Goal: Transaction & Acquisition: Purchase product/service

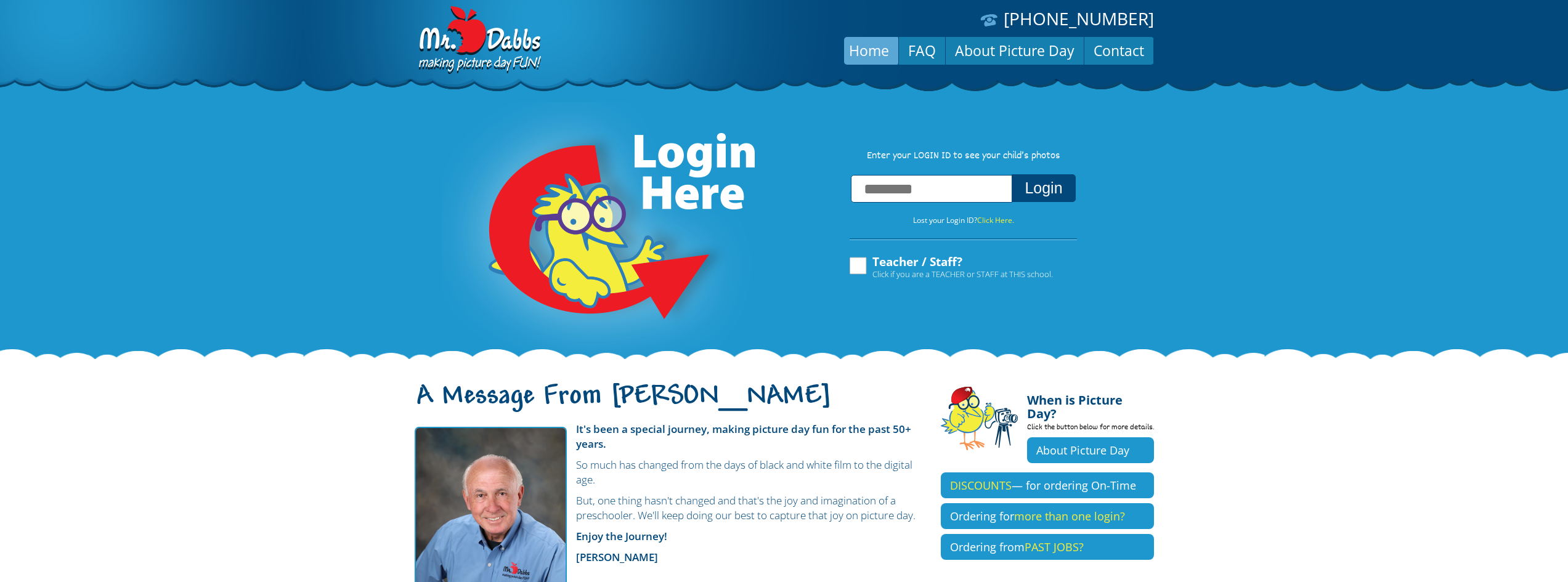
click at [886, 195] on input "text" at bounding box center [932, 188] width 162 height 28
type input "*"
click at [886, 195] on input "text" at bounding box center [932, 188] width 162 height 28
type input "**********"
click at [1052, 196] on button "Login" at bounding box center [1043, 188] width 64 height 28
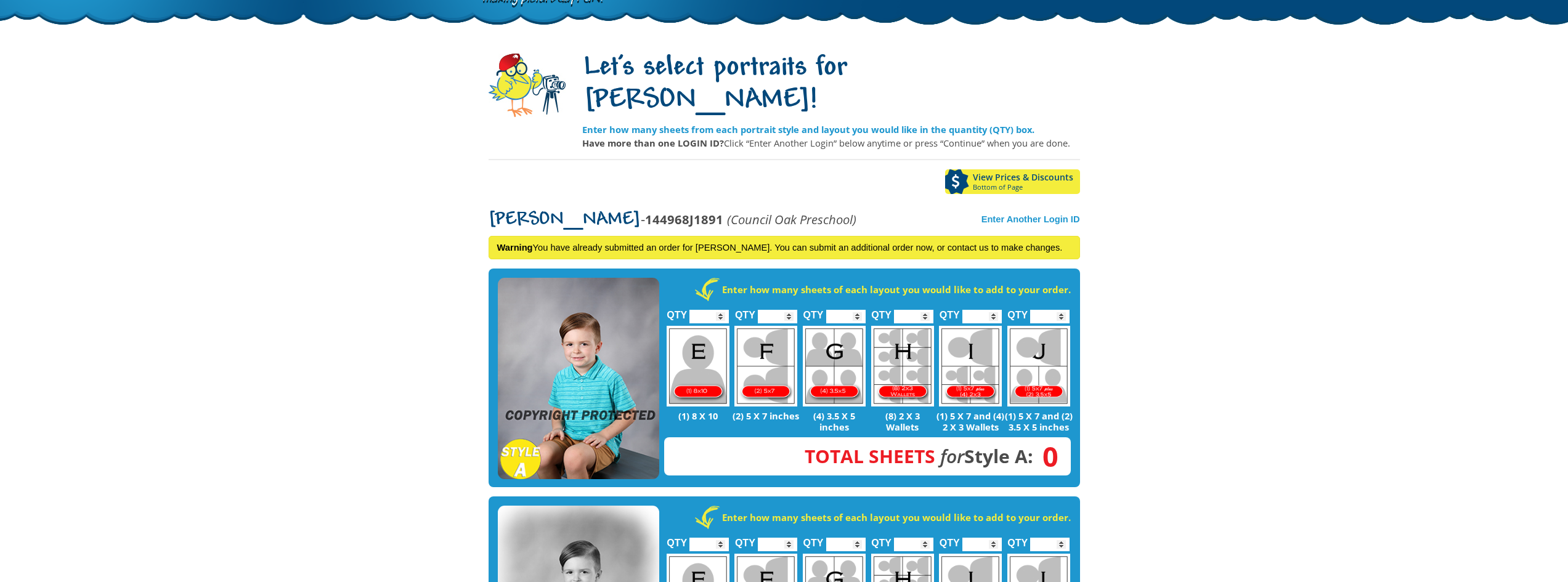
scroll to position [62, 0]
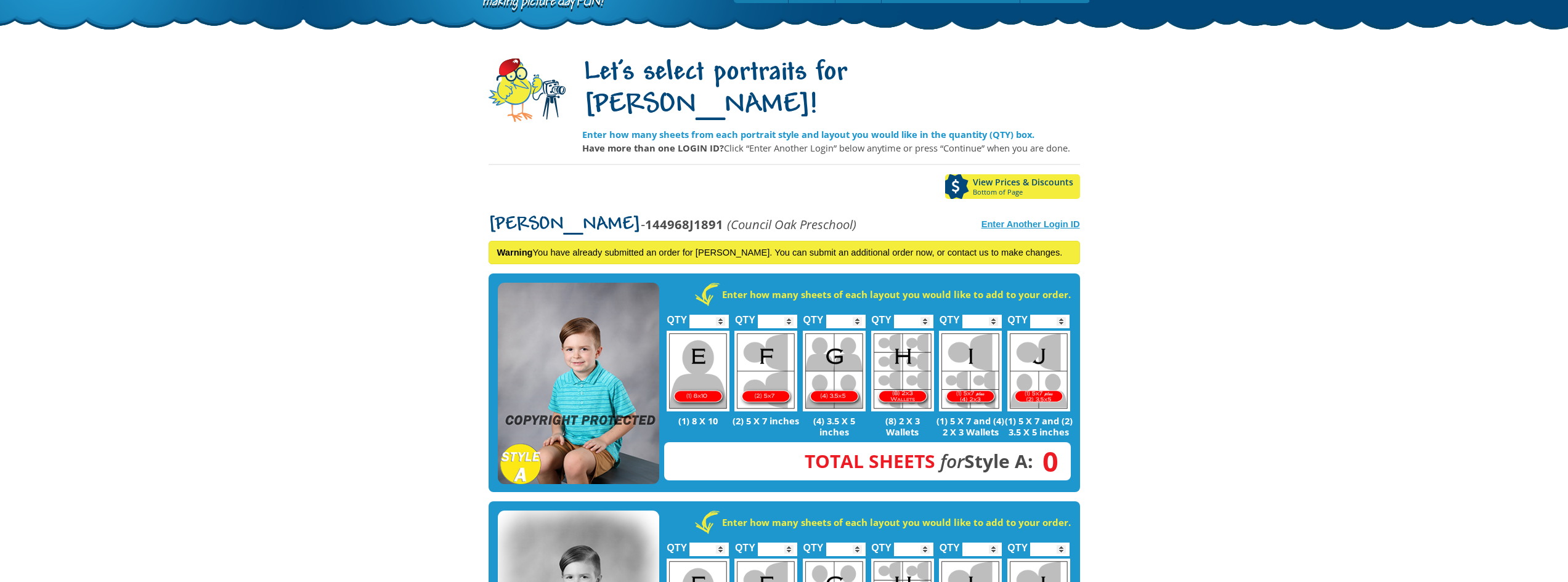
click at [1031, 219] on strong "Enter Another Login ID" at bounding box center [1030, 223] width 99 height 10
click at [965, 175] on input "text" at bounding box center [943, 188] width 164 height 28
type input "**********"
click at [1048, 175] on button "Login" at bounding box center [1046, 188] width 49 height 28
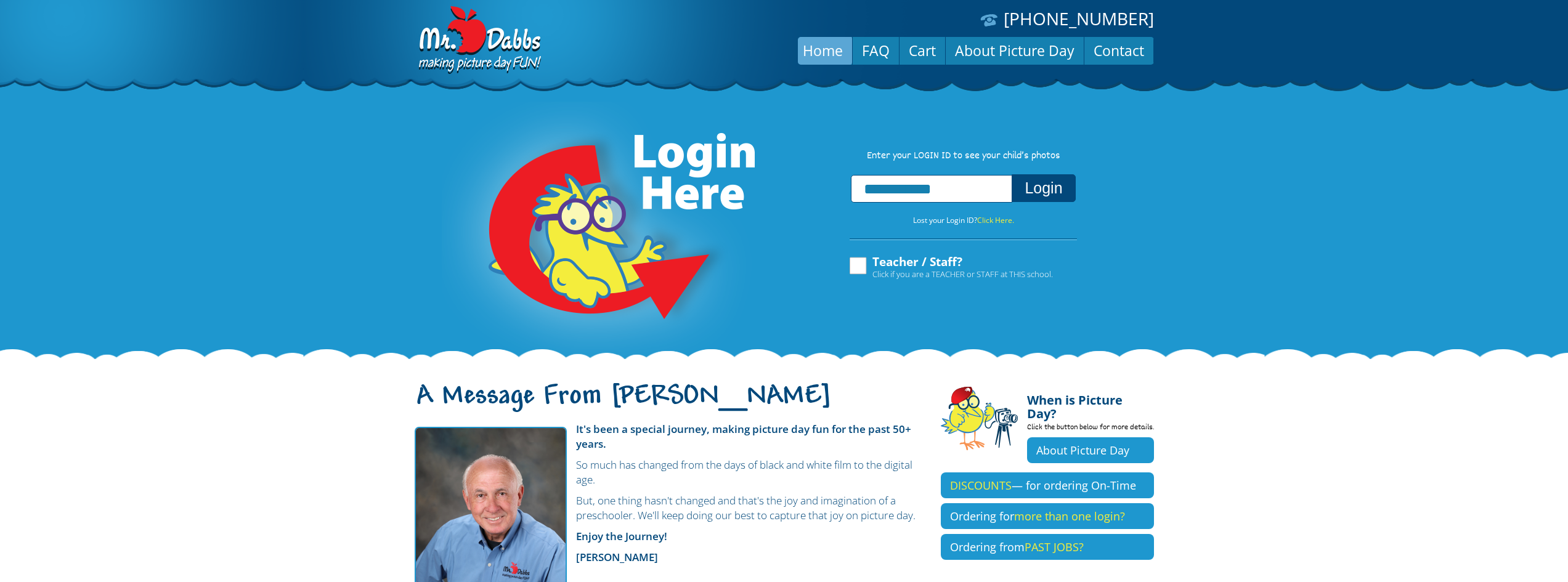
scroll to position [17, 0]
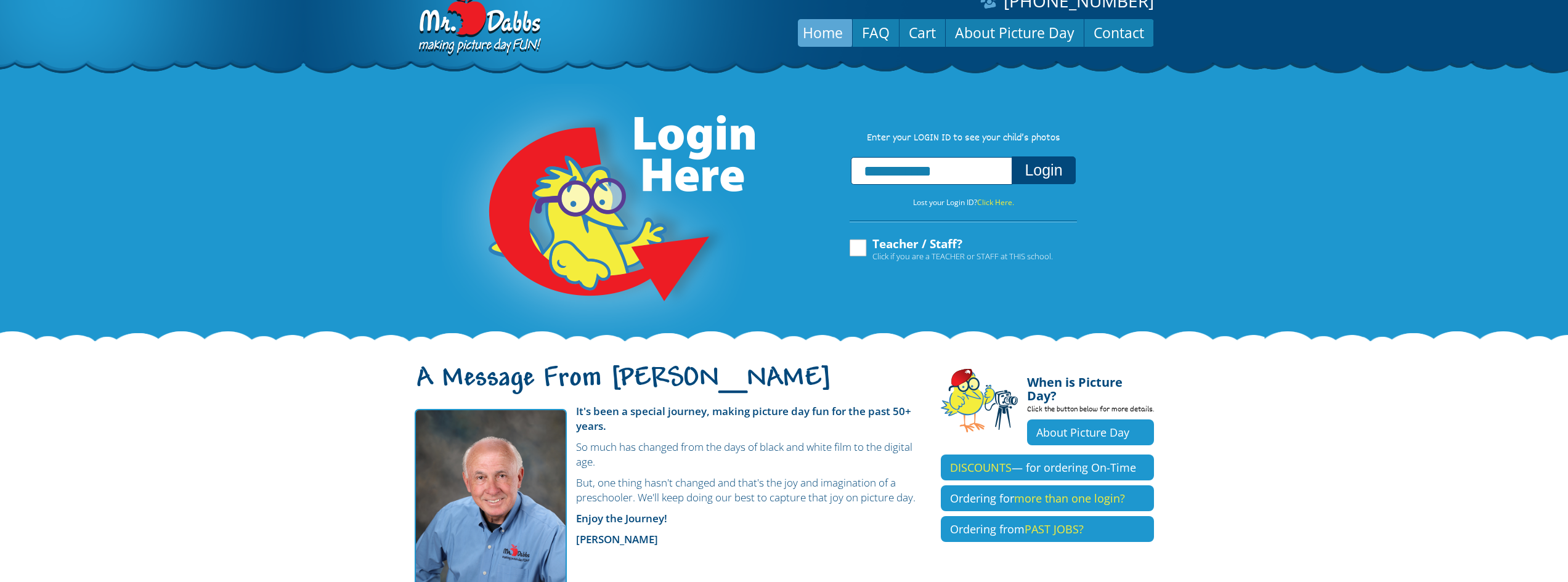
drag, startPoint x: 970, startPoint y: 174, endPoint x: 769, endPoint y: 179, distance: 201.1
click at [769, 179] on div "**********" at bounding box center [784, 195] width 1568 height 302
click at [881, 170] on input "text" at bounding box center [932, 171] width 162 height 28
type input "**********"
click at [1049, 175] on button "Login" at bounding box center [1043, 170] width 64 height 28
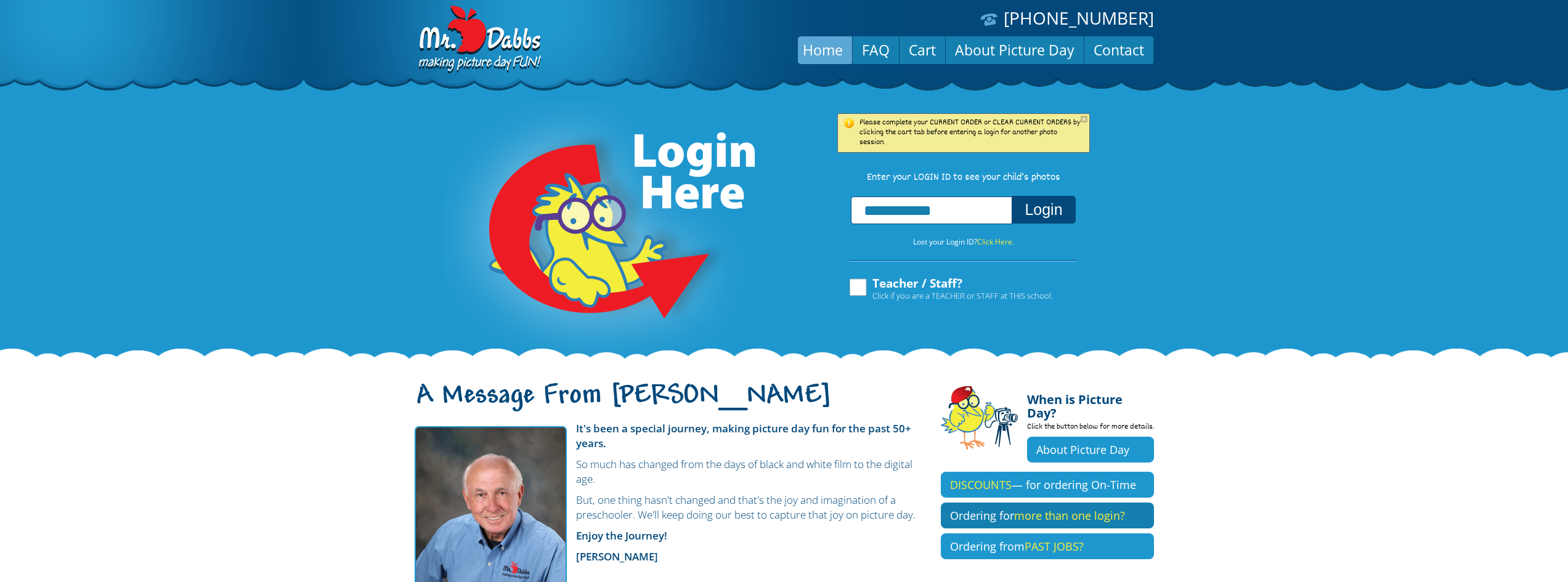
scroll to position [0, 0]
click at [931, 48] on link "Cart" at bounding box center [922, 51] width 45 height 30
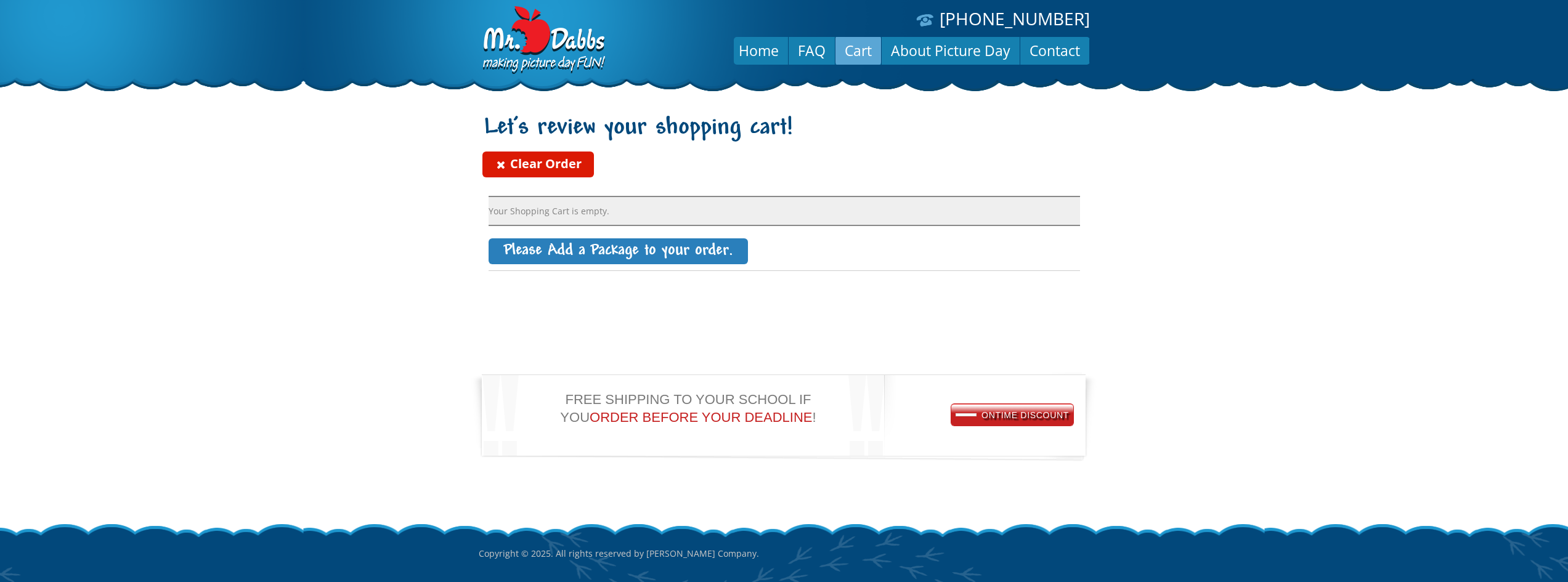
click at [518, 168] on link "Clear Order" at bounding box center [539, 165] width 112 height 26
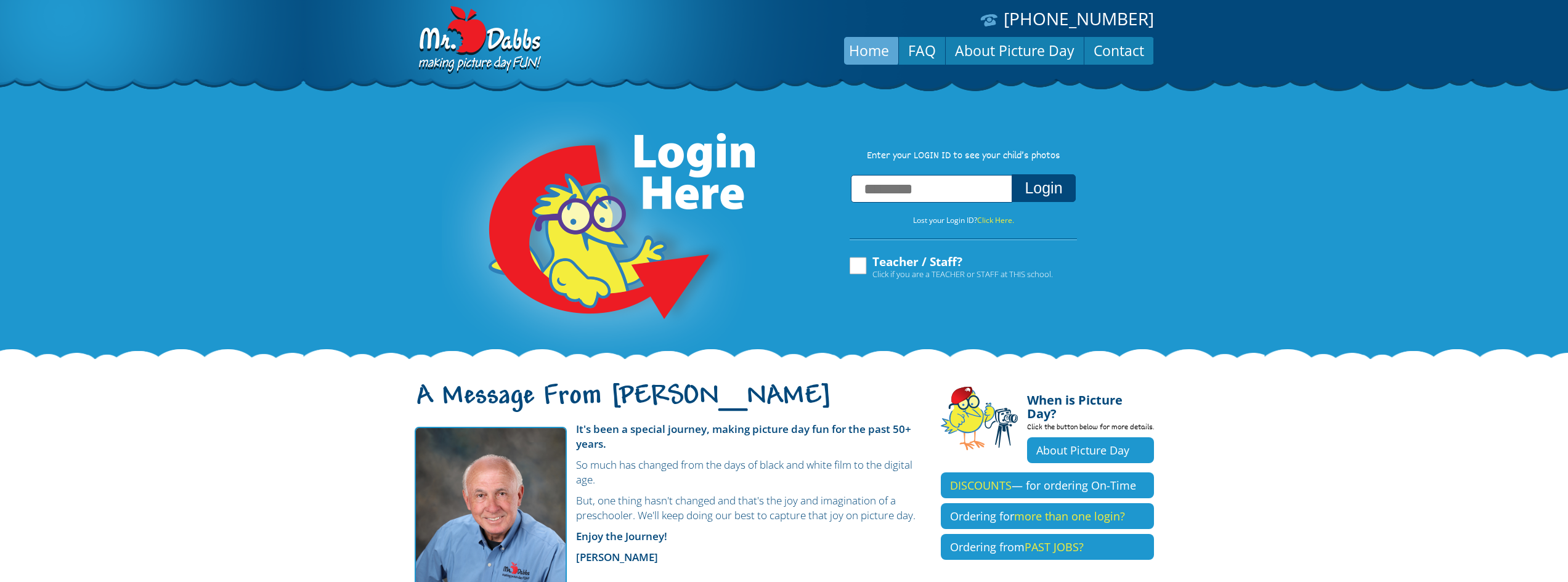
click at [901, 194] on input "text" at bounding box center [932, 188] width 162 height 28
type input "**********"
click at [1052, 185] on button "Login" at bounding box center [1043, 188] width 64 height 28
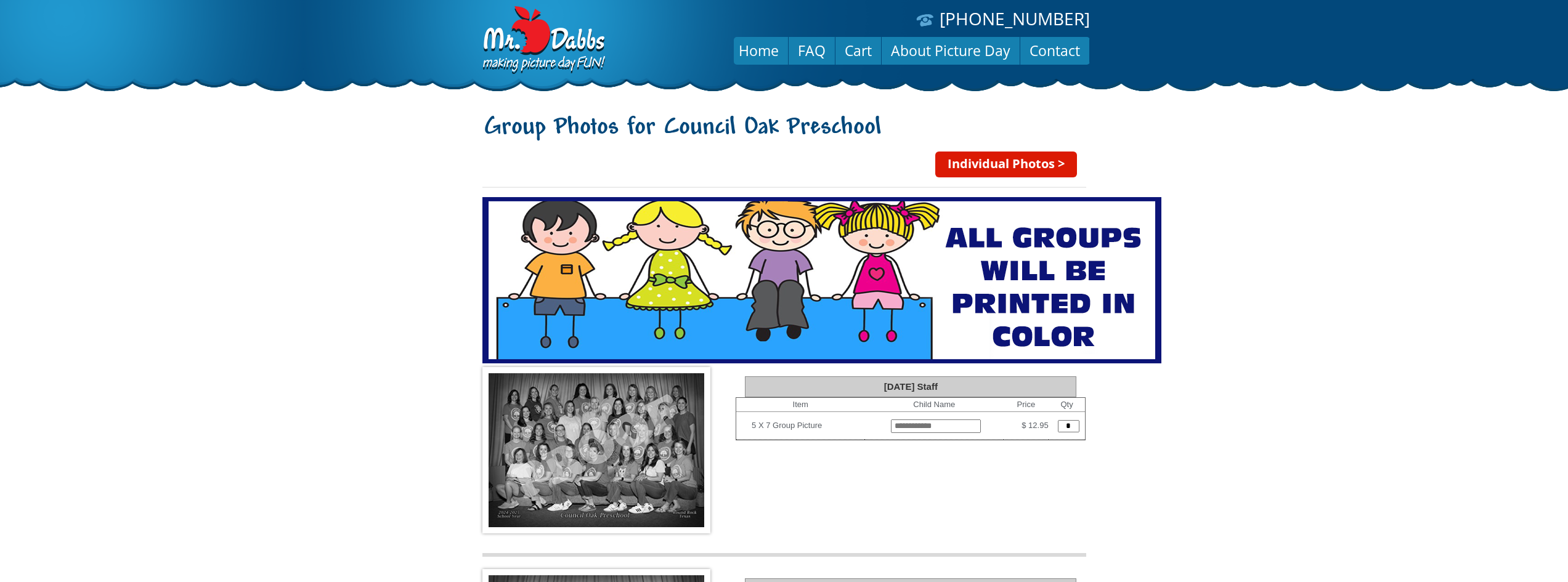
click at [1001, 164] on link "Individual Photos >" at bounding box center [1006, 165] width 141 height 26
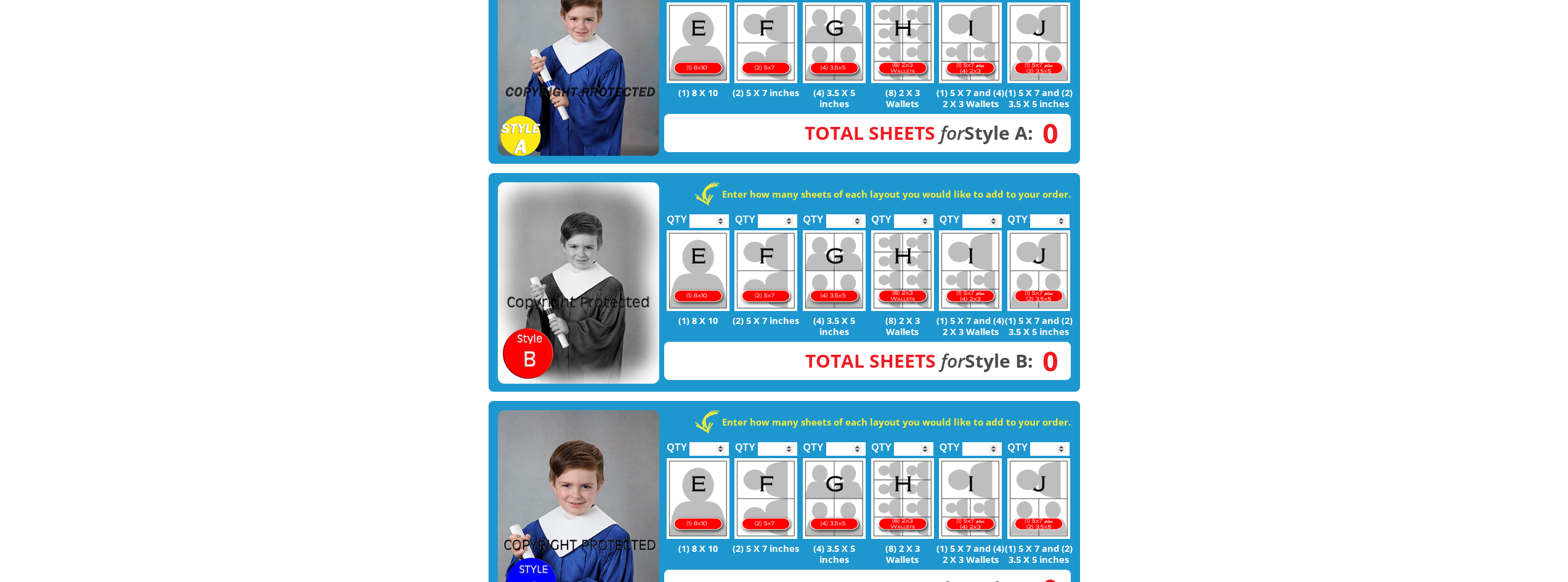
scroll to position [554, 0]
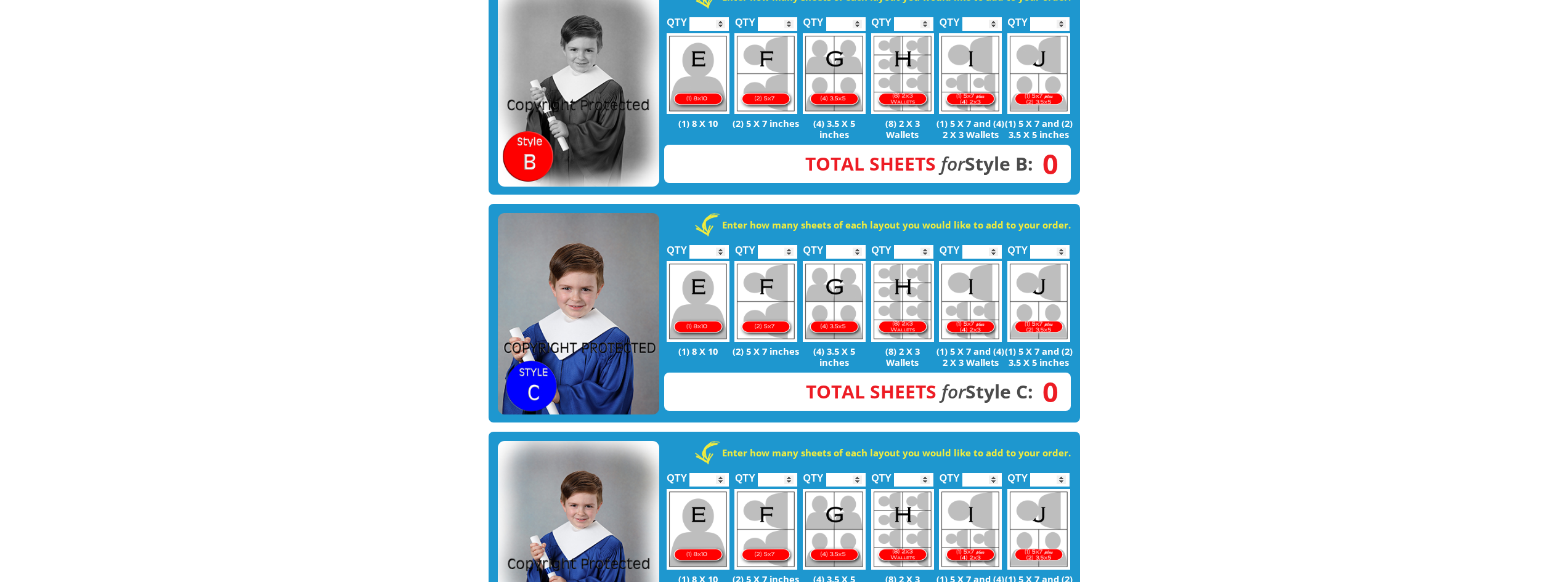
type input "*"
click at [788, 245] on input "*" at bounding box center [777, 252] width 39 height 14
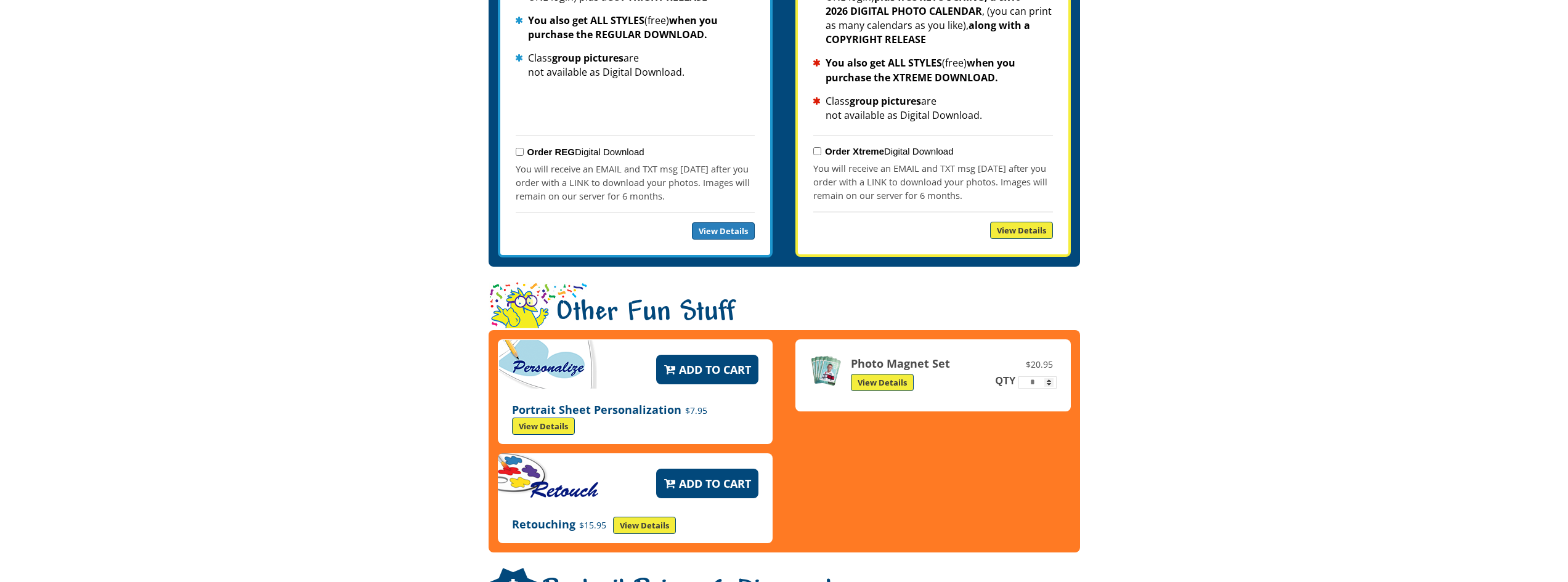
scroll to position [1478, 0]
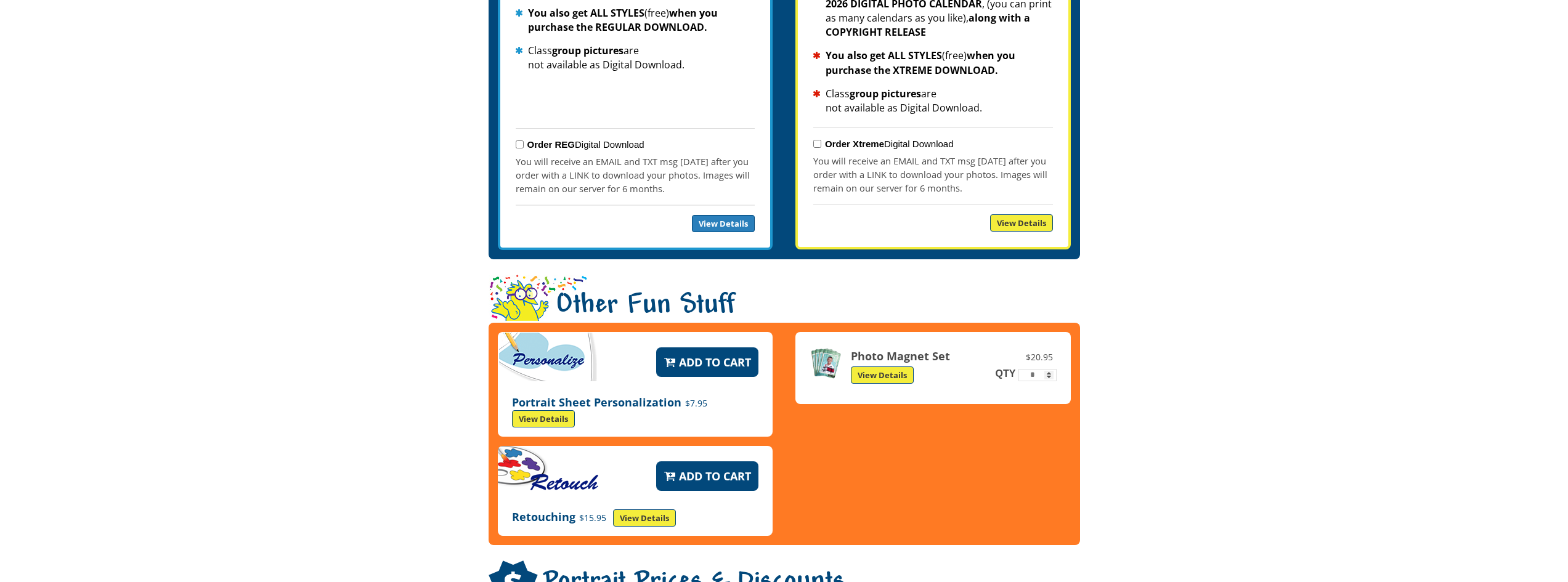
click at [526, 410] on link "View Details" at bounding box center [543, 419] width 63 height 17
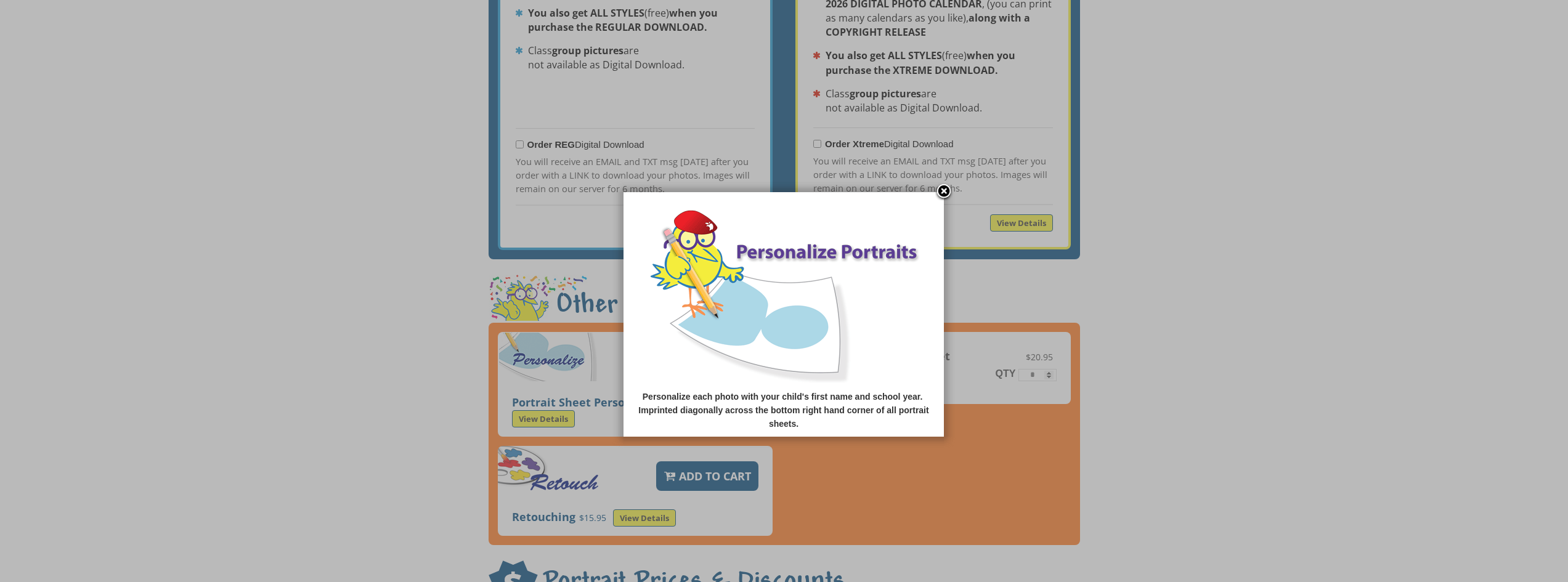
click at [945, 194] on link at bounding box center [944, 192] width 18 height 18
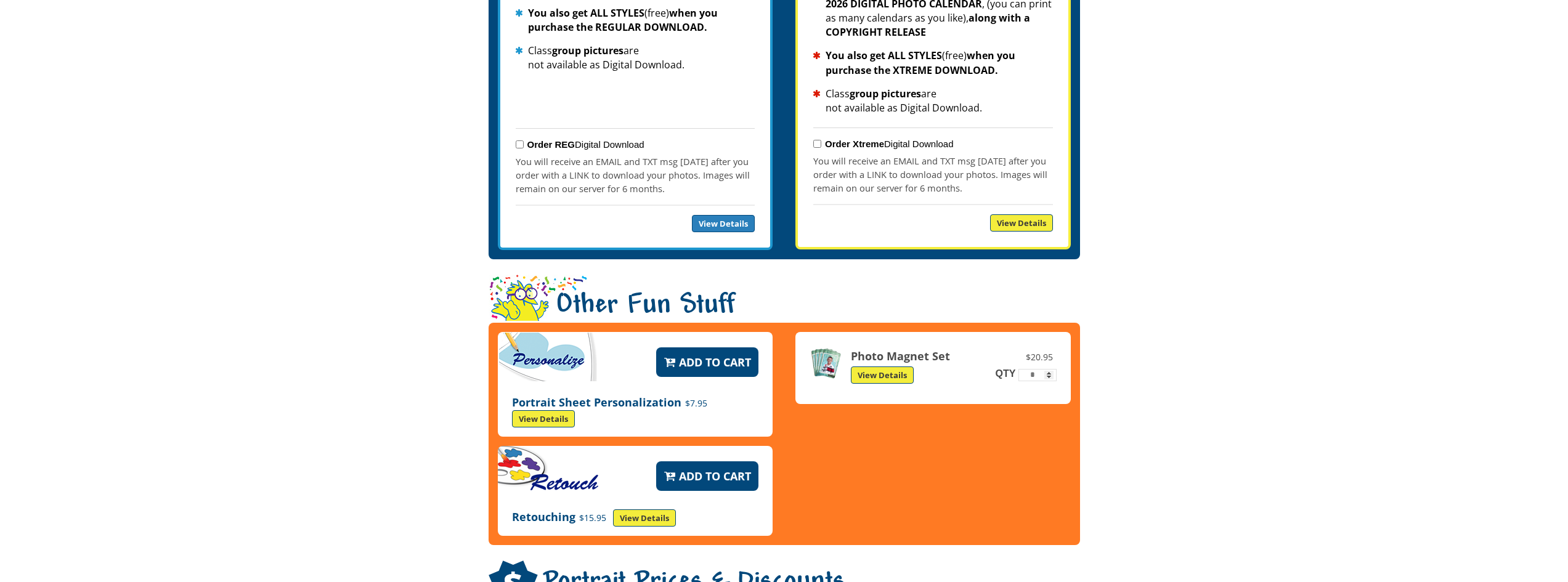
click at [705, 347] on button "Add to Cart" at bounding box center [707, 362] width 102 height 30
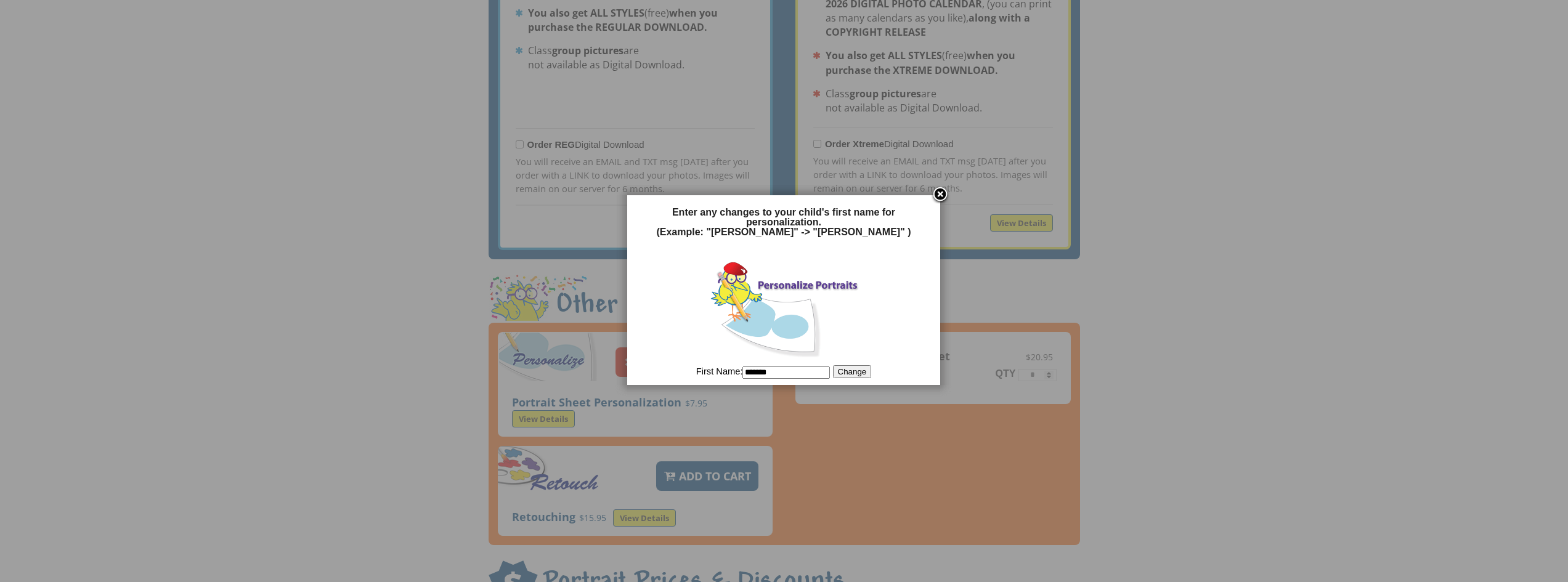
click at [940, 191] on link at bounding box center [939, 195] width 18 height 18
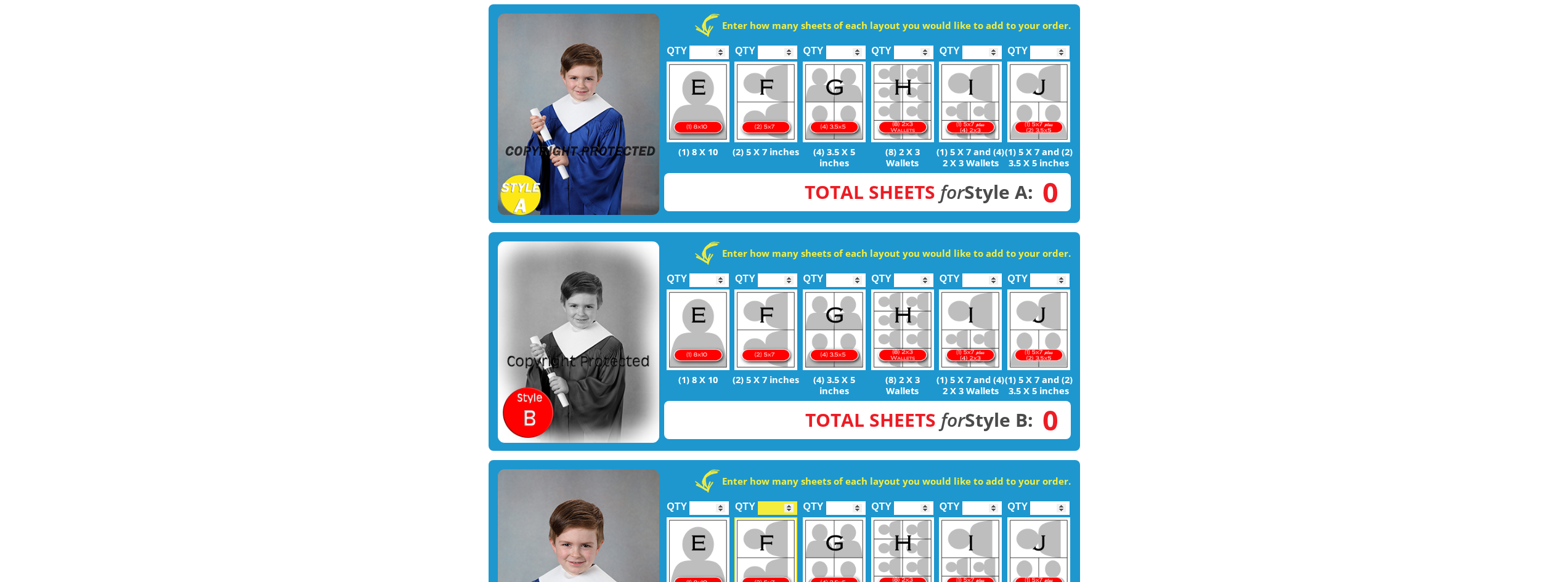
scroll to position [0, 0]
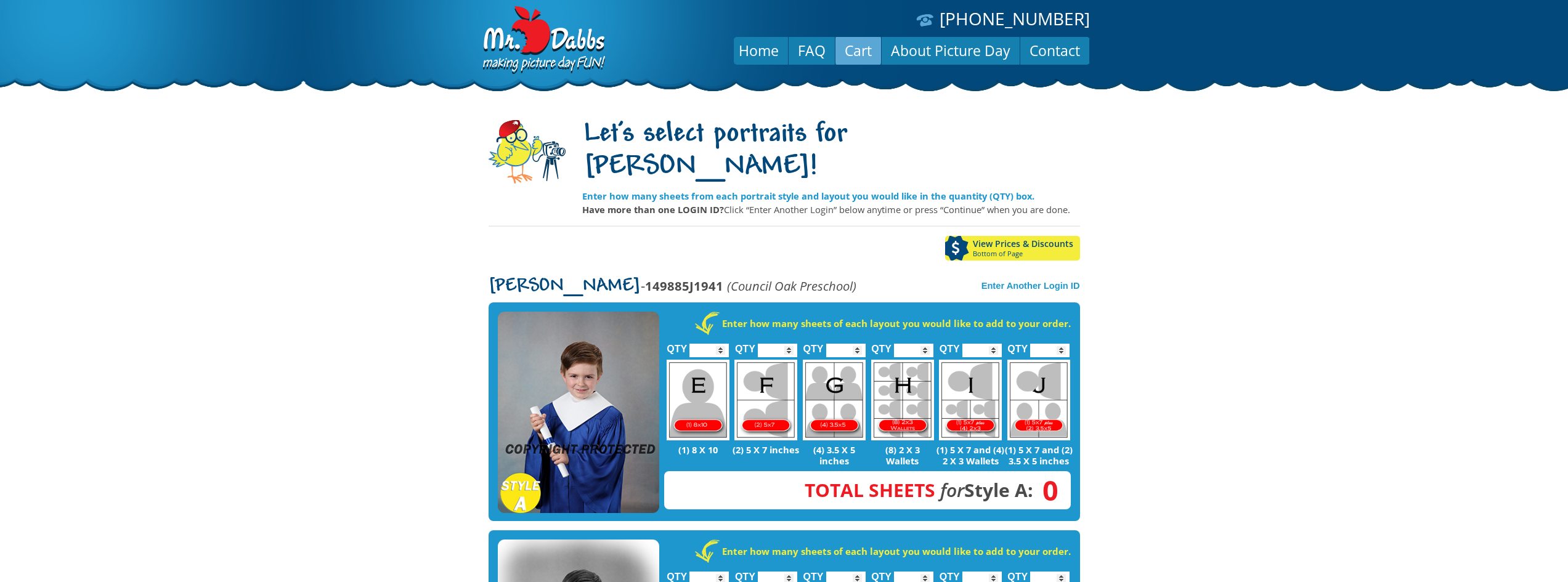
click at [856, 45] on link "Cart" at bounding box center [858, 51] width 45 height 30
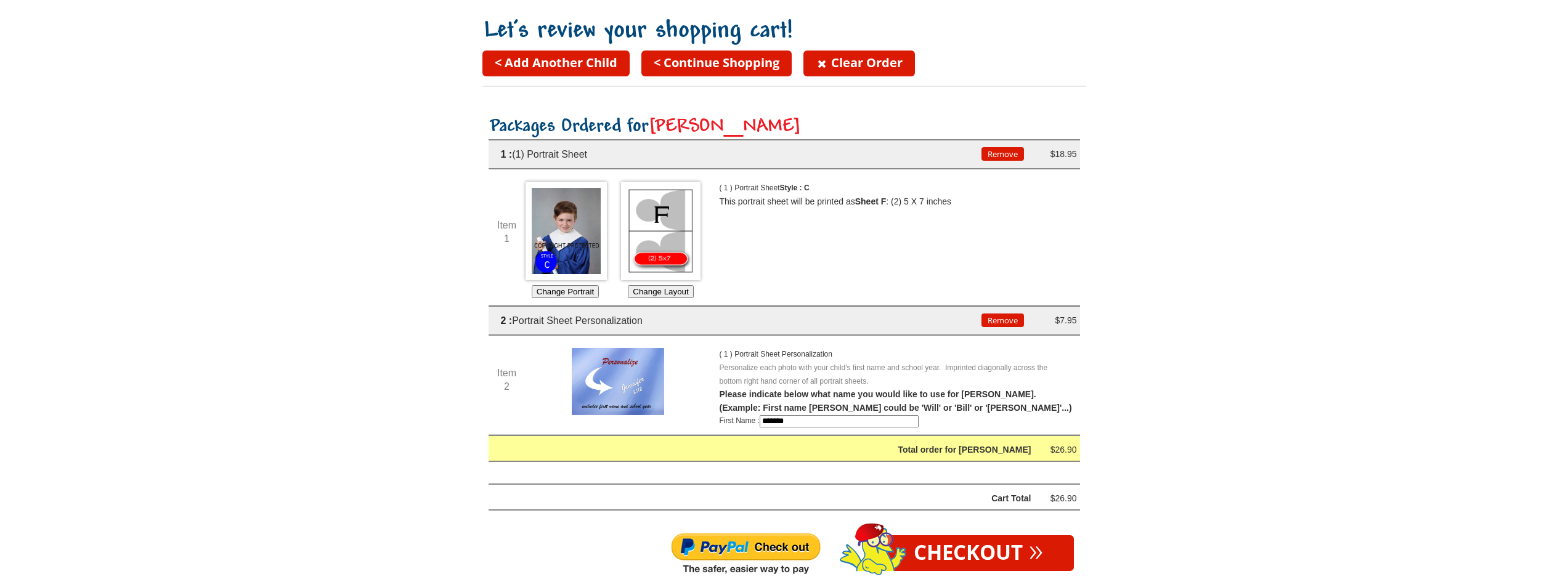
scroll to position [123, 0]
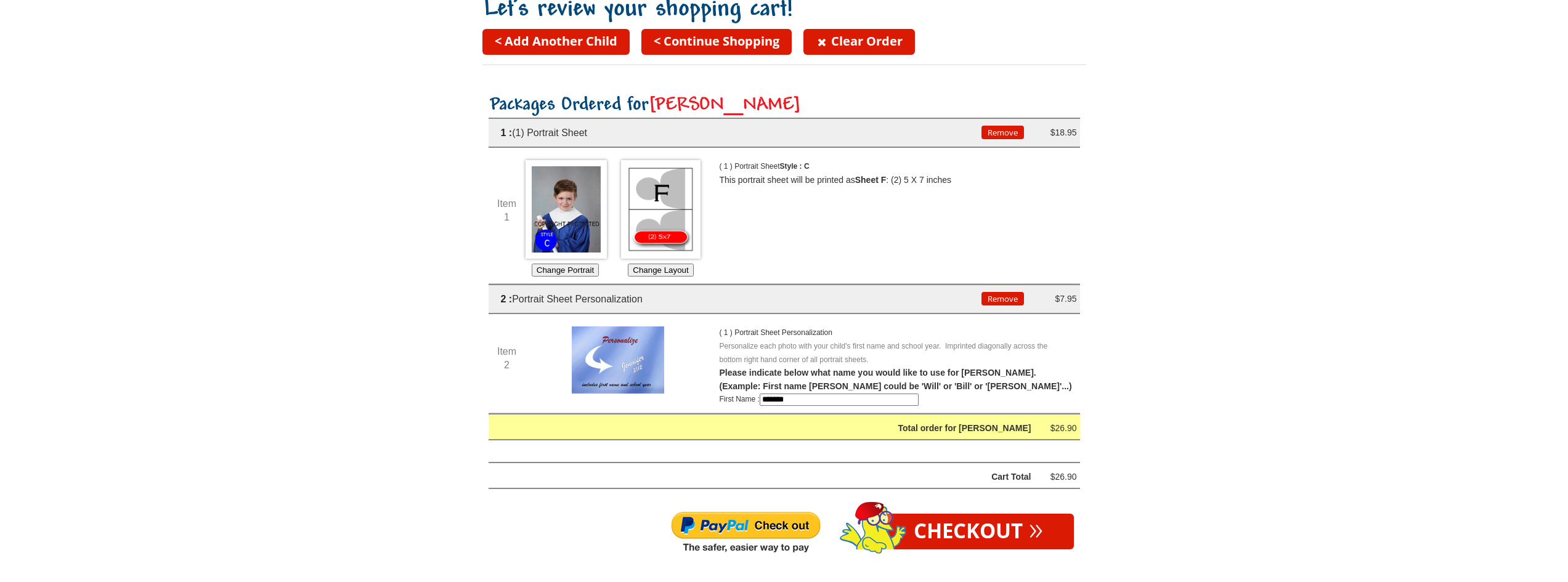
click at [817, 403] on input "*******" at bounding box center [839, 400] width 159 height 12
type input "**********"
click at [553, 51] on link "< Add Another Child" at bounding box center [556, 42] width 148 height 26
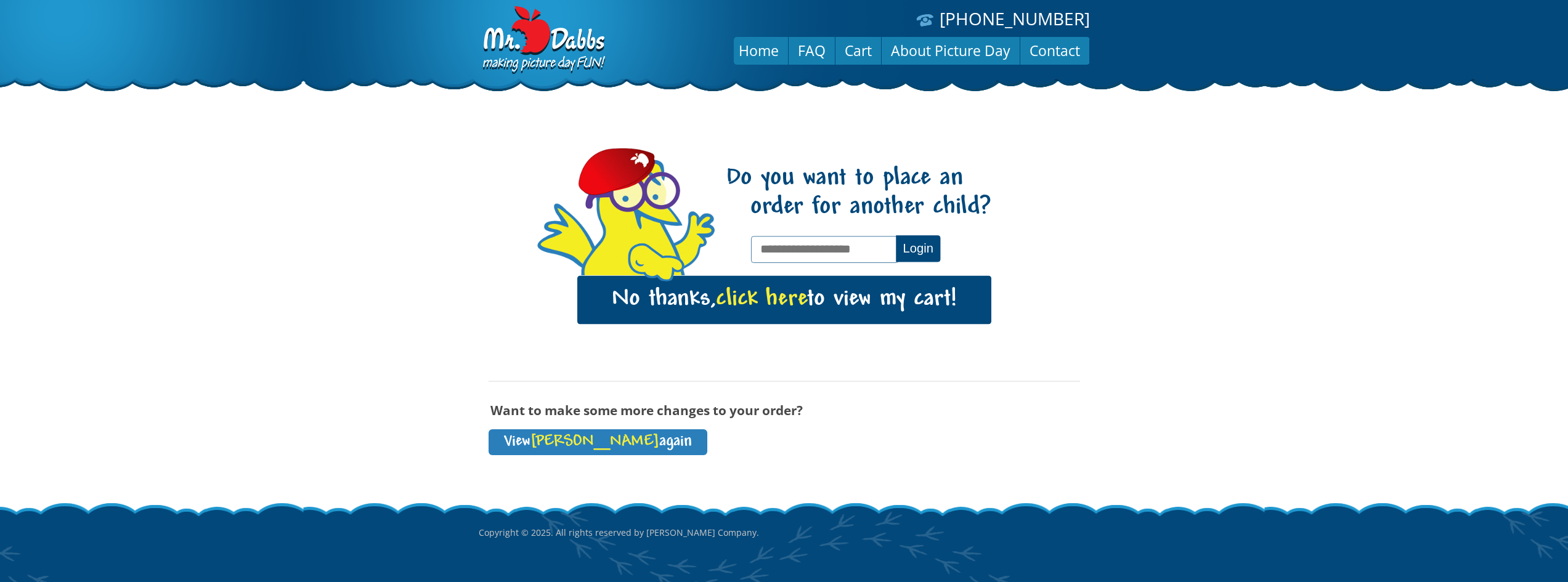
click at [817, 246] on input "text" at bounding box center [824, 249] width 148 height 26
type input "**********"
click at [925, 248] on button "Login" at bounding box center [918, 249] width 45 height 26
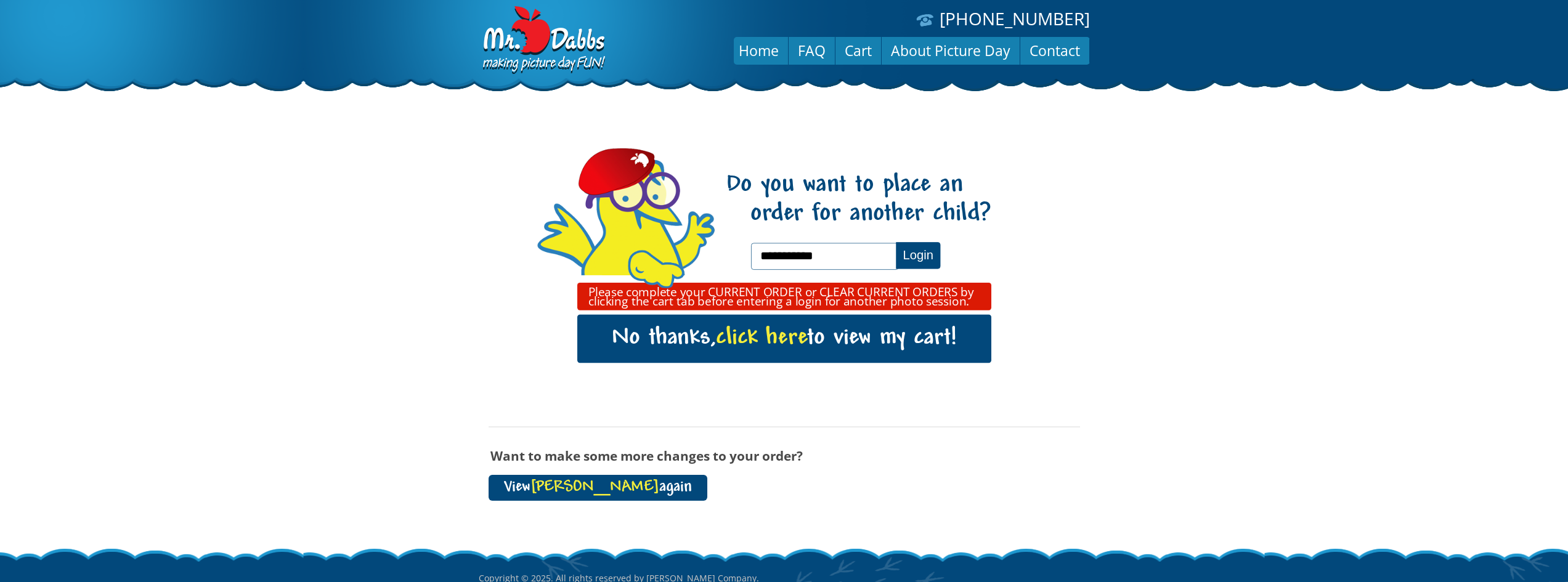
click at [619, 489] on link "View Everett again" at bounding box center [598, 488] width 219 height 26
